Goal: Task Accomplishment & Management: Use online tool/utility

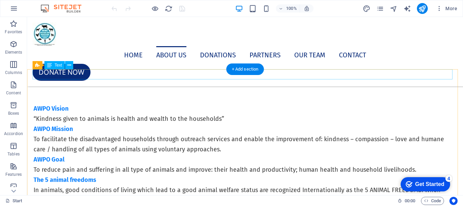
scroll to position [712, 0]
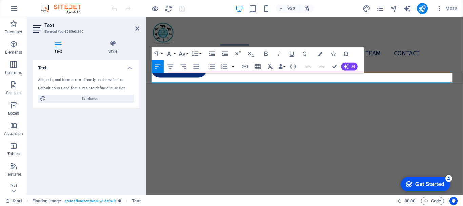
scroll to position [825, 0]
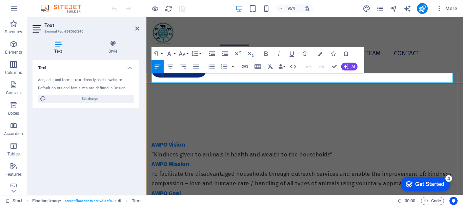
drag, startPoint x: 236, startPoint y: 81, endPoint x: 158, endPoint y: 83, distance: 77.4
click at [187, 53] on button "Font Size" at bounding box center [183, 53] width 12 height 13
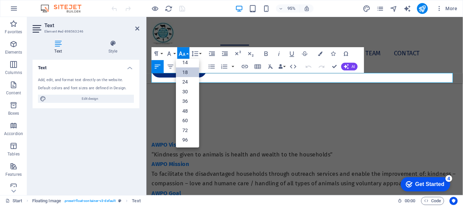
scroll to position [55, 0]
click at [187, 81] on link "24" at bounding box center [187, 82] width 23 height 10
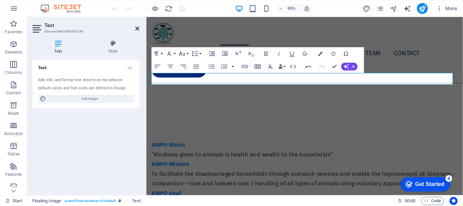
drag, startPoint x: 138, startPoint y: 29, endPoint x: 110, endPoint y: 12, distance: 32.3
click at [138, 29] on icon at bounding box center [137, 28] width 4 height 5
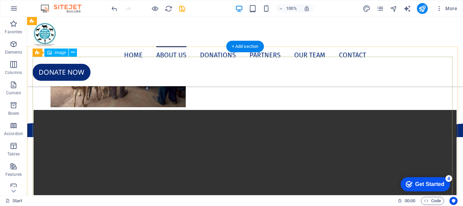
scroll to position [1187, 0]
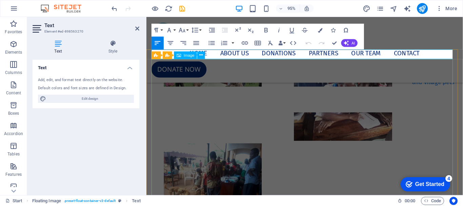
scroll to position [1208, 0]
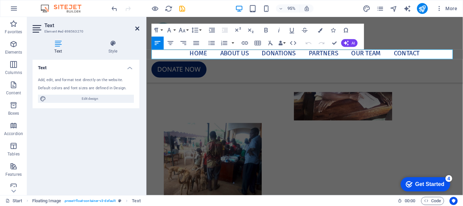
click at [136, 28] on icon at bounding box center [137, 28] width 4 height 5
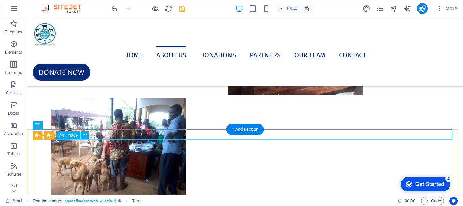
scroll to position [1187, 0]
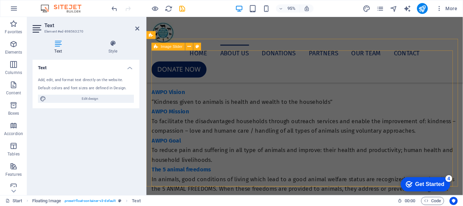
scroll to position [903, 0]
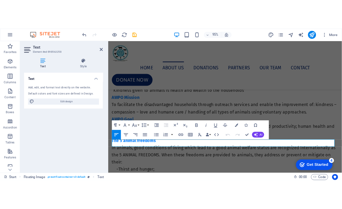
scroll to position [900, 0]
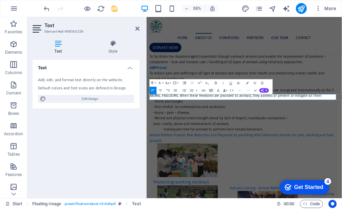
drag, startPoint x: 267, startPoint y: 159, endPoint x: 153, endPoint y: 160, distance: 114.0
click at [196, 90] on button "button" at bounding box center [196, 89] width 3 height 7
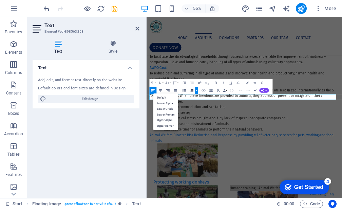
click at [196, 90] on button "button" at bounding box center [196, 89] width 3 height 7
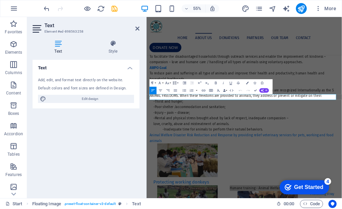
click at [178, 83] on button "Line Height" at bounding box center [175, 82] width 7 height 7
click at [170, 82] on button "Font Size" at bounding box center [167, 82] width 7 height 7
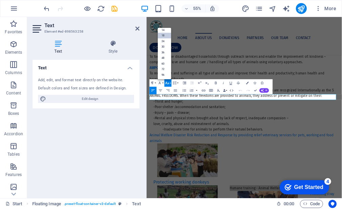
scroll to position [55, 0]
click at [165, 40] on link "24" at bounding box center [165, 41] width 14 height 6
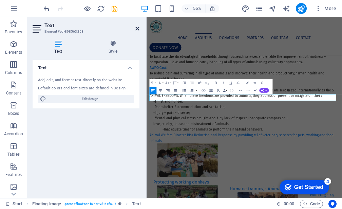
click at [137, 28] on icon at bounding box center [137, 28] width 4 height 5
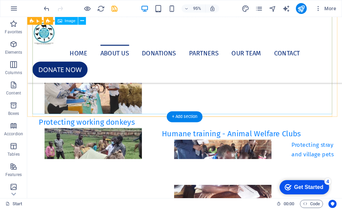
scroll to position [1112, 0]
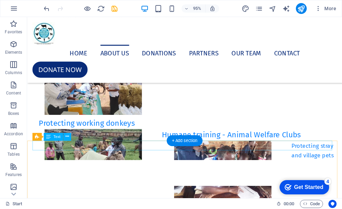
click at [121, 151] on div "Protecting stray and village pets" at bounding box center [193, 157] width 320 height 20
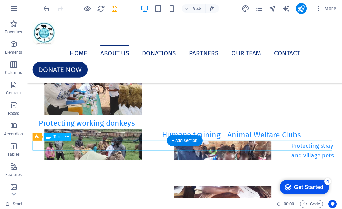
click at [121, 151] on div "Protecting stray and village pets" at bounding box center [193, 157] width 320 height 20
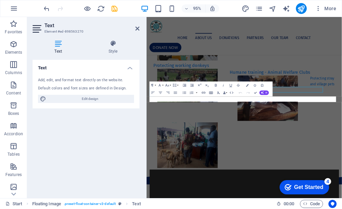
scroll to position [1115, 0]
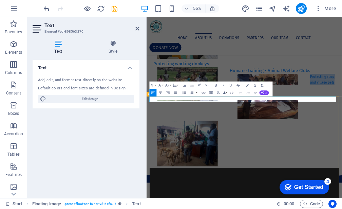
drag, startPoint x: 241, startPoint y: 165, endPoint x: 149, endPoint y: 162, distance: 92.3
click at [150, 140] on div "Protecting stray and village pets" at bounding box center [324, 130] width 355 height 20
click at [163, 86] on button "Font Family" at bounding box center [160, 84] width 7 height 7
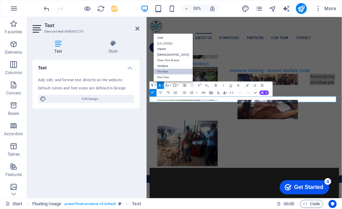
scroll to position [0, 0]
click at [171, 86] on button "Font Size" at bounding box center [167, 84] width 7 height 7
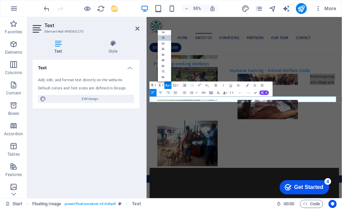
scroll to position [55, 0]
click at [166, 41] on link "24" at bounding box center [165, 43] width 14 height 5
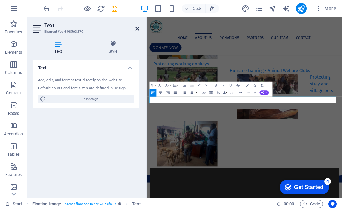
click at [139, 28] on icon at bounding box center [137, 28] width 4 height 5
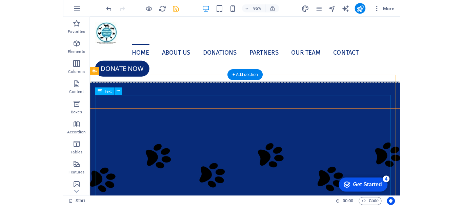
scroll to position [237, 0]
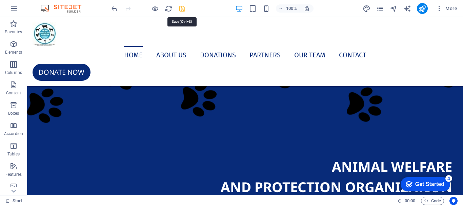
click at [183, 8] on icon "save" at bounding box center [182, 9] width 8 height 8
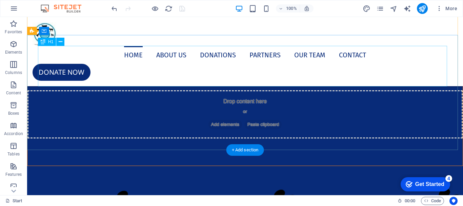
scroll to position [102, 0]
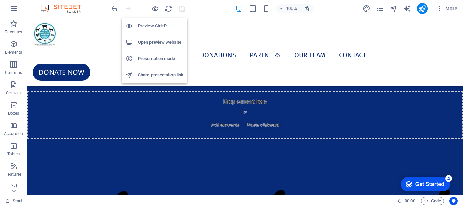
click at [157, 41] on h6 "Open preview website" at bounding box center [160, 42] width 45 height 8
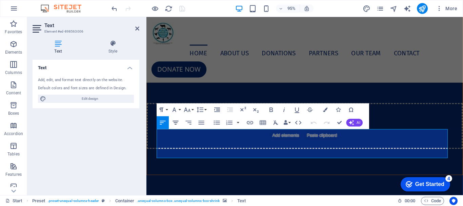
click at [178, 122] on icon "button" at bounding box center [176, 123] width 8 height 8
click at [200, 123] on icon "button" at bounding box center [202, 123] width 6 height 4
click at [140, 29] on aside "Text Element #ed-898563006 Text Style Text Add, edit, and format text directly …" at bounding box center [86, 106] width 119 height 178
click at [136, 26] on icon at bounding box center [137, 28] width 4 height 5
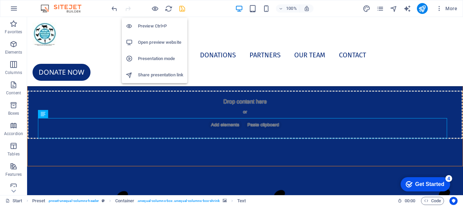
click at [151, 44] on h6 "Open preview website" at bounding box center [160, 42] width 45 height 8
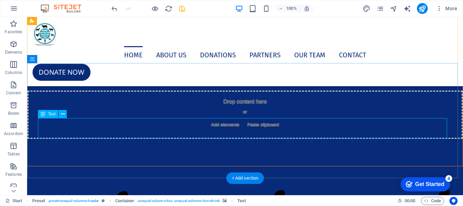
drag, startPoint x: 159, startPoint y: 126, endPoint x: 36, endPoint y: 131, distance: 123.5
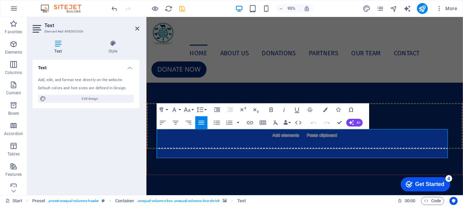
drag, startPoint x: 289, startPoint y: 161, endPoint x: 162, endPoint y: 137, distance: 129.2
click at [174, 124] on icon "button" at bounding box center [176, 123] width 8 height 8
click at [138, 26] on icon at bounding box center [137, 28] width 4 height 5
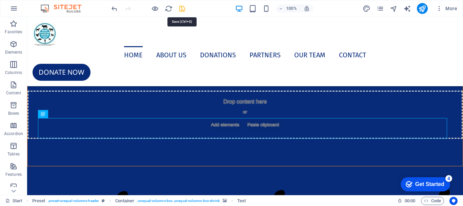
click at [183, 11] on icon "save" at bounding box center [182, 9] width 8 height 8
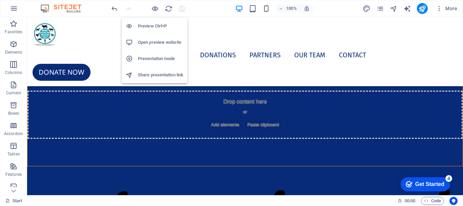
click at [154, 46] on h6 "Open preview website" at bounding box center [160, 42] width 45 height 8
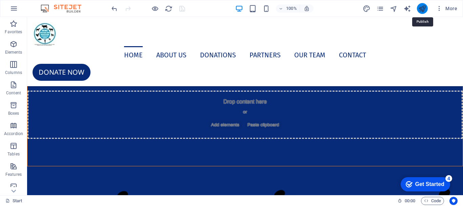
click at [424, 10] on icon "publish" at bounding box center [423, 9] width 8 height 8
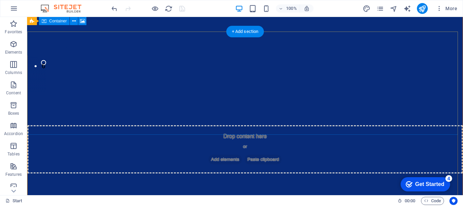
scroll to position [0, 0]
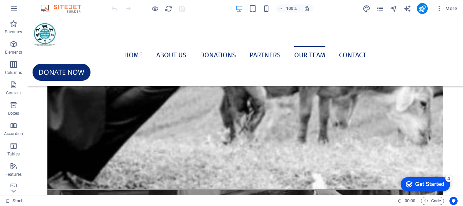
scroll to position [4530, 0]
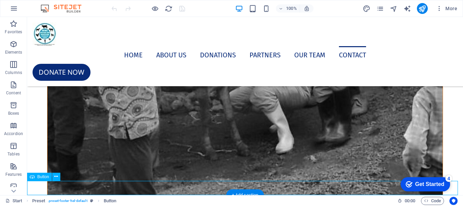
select select "px"
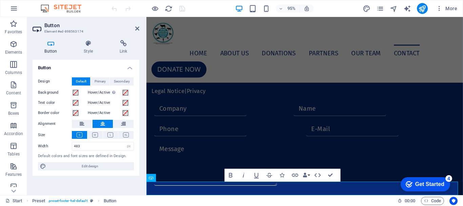
scroll to position [3979, 0]
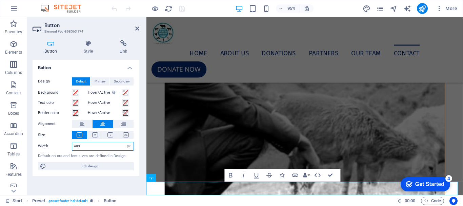
click at [82, 145] on input "483" at bounding box center [102, 146] width 61 height 8
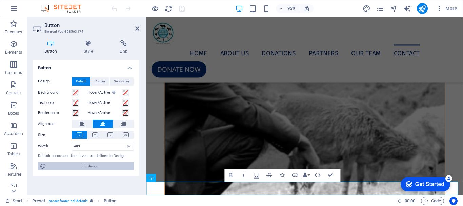
click at [87, 164] on span "Edit design" at bounding box center [90, 166] width 84 height 8
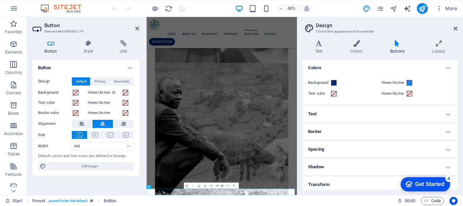
scroll to position [0, 0]
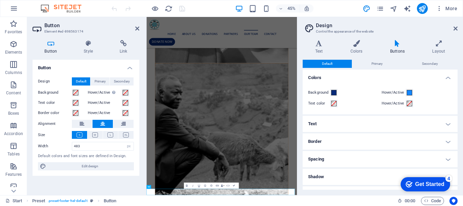
click at [350, 128] on h4 "Text" at bounding box center [380, 124] width 155 height 16
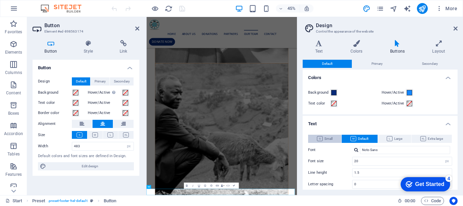
click at [321, 138] on icon at bounding box center [320, 138] width 6 height 5
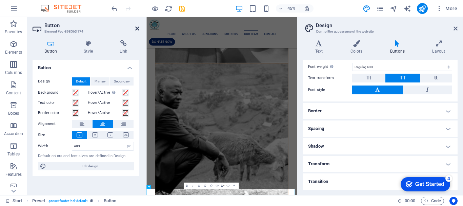
click at [136, 27] on icon at bounding box center [137, 28] width 4 height 5
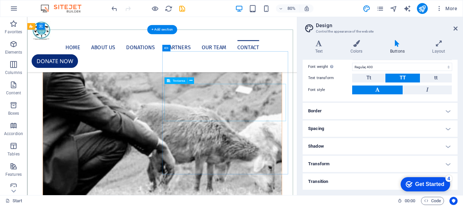
scroll to position [3946, 0]
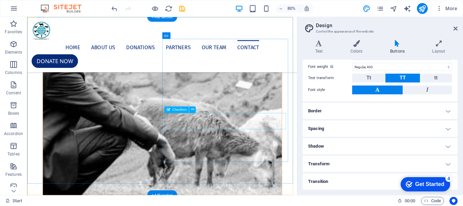
click div "I have read and understand the privacy policy."
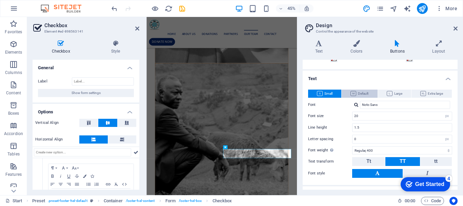
scroll to position [61, 0]
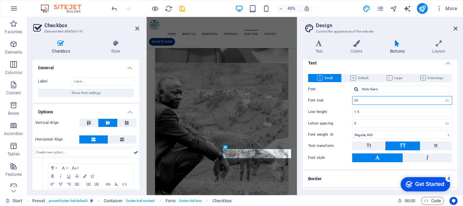
click at [369, 102] on input "20" at bounding box center [402, 100] width 99 height 8
click at [374, 114] on input "1.5" at bounding box center [402, 112] width 99 height 8
click at [374, 112] on input "1.5" at bounding box center [402, 112] width 99 height 8
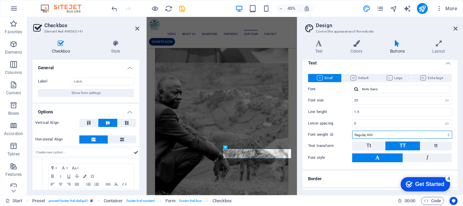
click at [380, 135] on select "Thin, 100 Extra-light, 200 Light, 300 Regular, 400 Medium, 500 Semi-bold, 600 B…" at bounding box center [402, 135] width 100 height 8
select select "300"
click at [352, 131] on select "Thin, 100 Extra-light, 200 Light, 300 Regular, 400 Medium, 500 Semi-bold, 600 B…" at bounding box center [402, 135] width 100 height 8
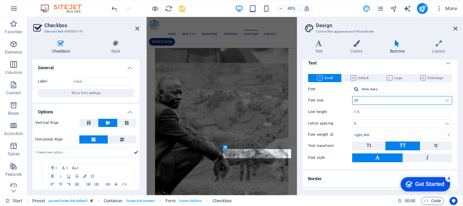
click at [371, 101] on input "20" at bounding box center [402, 100] width 99 height 8
click div
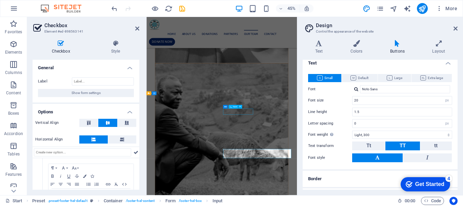
click div
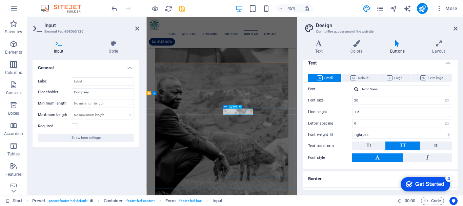
click input "text"
click at [107, 93] on input "Company" at bounding box center [103, 92] width 62 height 8
click at [320, 77] on icon at bounding box center [320, 77] width 6 height 5
click at [136, 27] on icon at bounding box center [137, 28] width 4 height 5
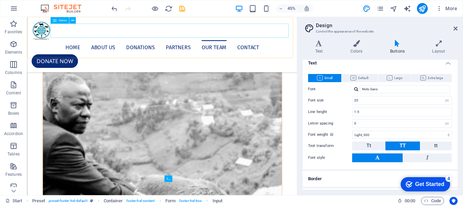
scroll to position [3770, 0]
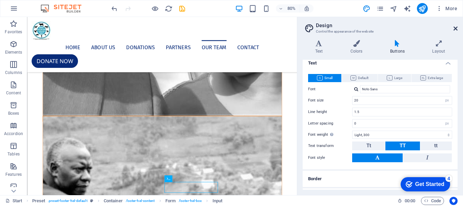
click at [456, 27] on icon at bounding box center [456, 28] width 4 height 5
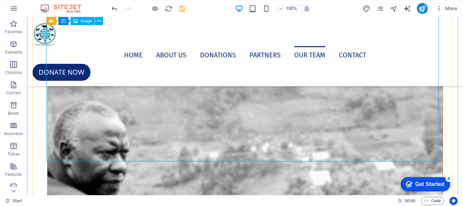
scroll to position [3818, 0]
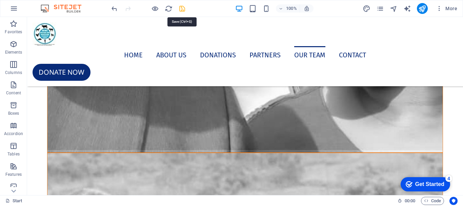
click at [181, 9] on icon "save" at bounding box center [182, 9] width 8 height 8
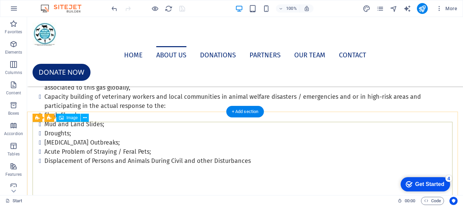
scroll to position [460, 0]
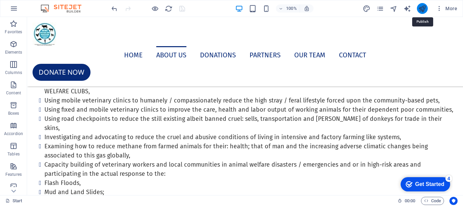
click at [420, 11] on icon "publish" at bounding box center [423, 9] width 8 height 8
